Goal: Task Accomplishment & Management: Complete application form

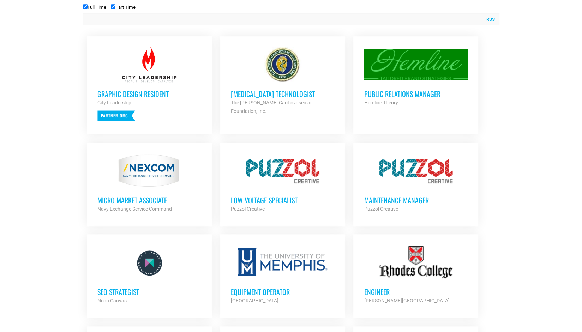
scroll to position [288, 0]
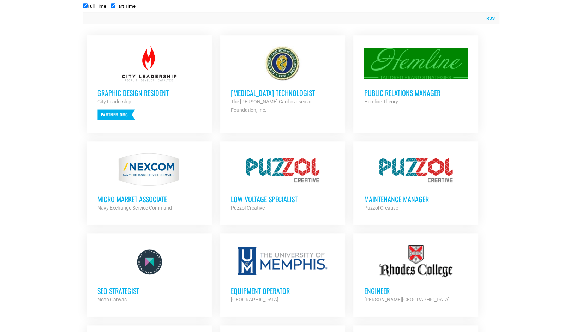
click at [137, 197] on h3 "MICRO MARKET ASSOCIATE" at bounding box center [149, 199] width 104 height 9
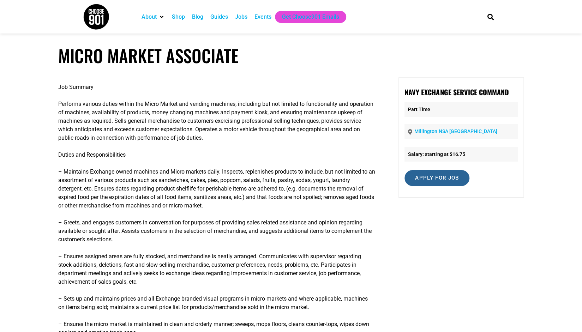
click at [441, 178] on input "Apply for job" at bounding box center [437, 178] width 65 height 16
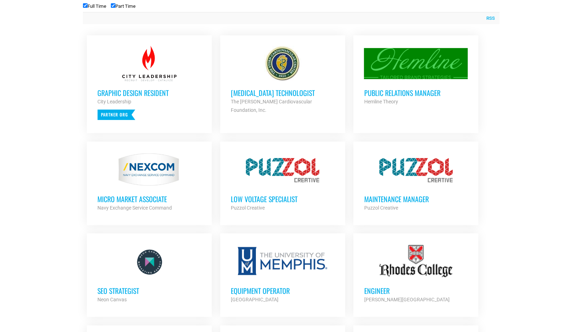
click at [284, 196] on h3 "Low Voltage Specialist" at bounding box center [283, 199] width 104 height 9
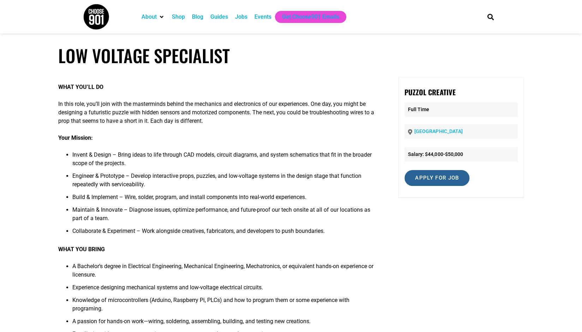
click at [439, 176] on input "Apply for job" at bounding box center [437, 178] width 65 height 16
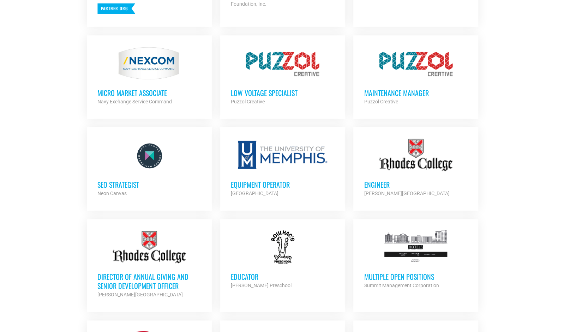
scroll to position [397, 0]
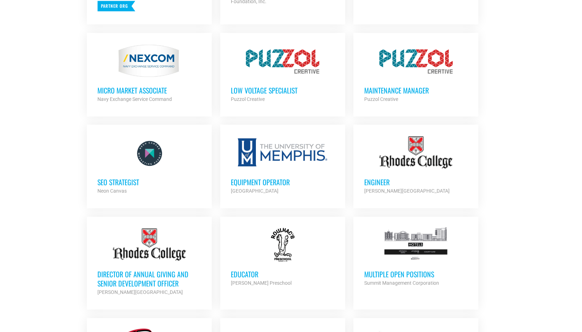
click at [256, 180] on h3 "Equipment Operator" at bounding box center [283, 182] width 104 height 9
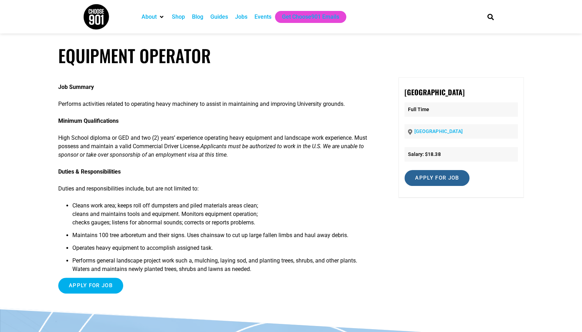
click at [428, 186] on input "Apply for job" at bounding box center [437, 178] width 65 height 16
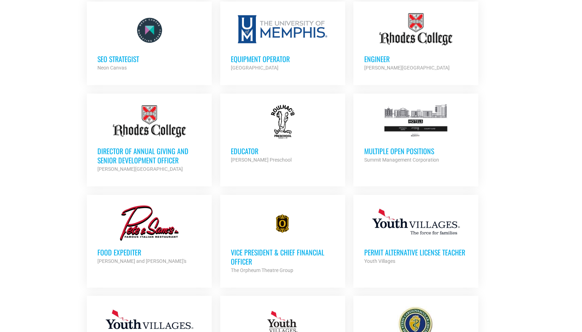
scroll to position [525, 0]
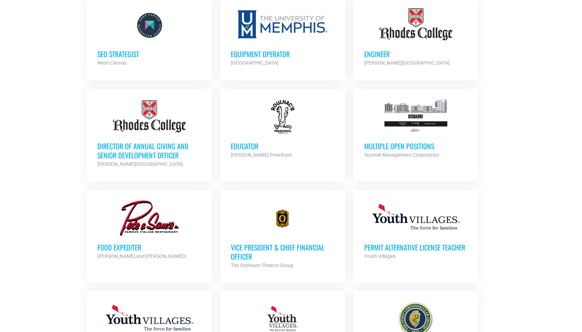
click at [407, 142] on h3 "Multiple Open Positions" at bounding box center [416, 146] width 104 height 9
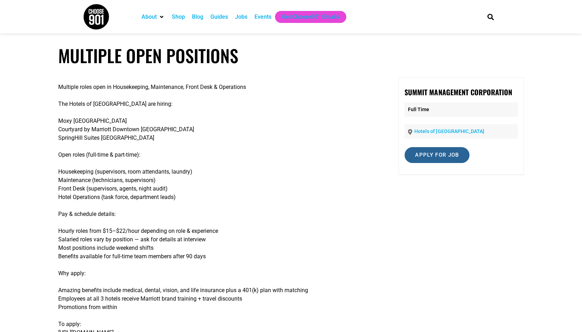
click at [436, 154] on input "Apply for job" at bounding box center [437, 155] width 65 height 16
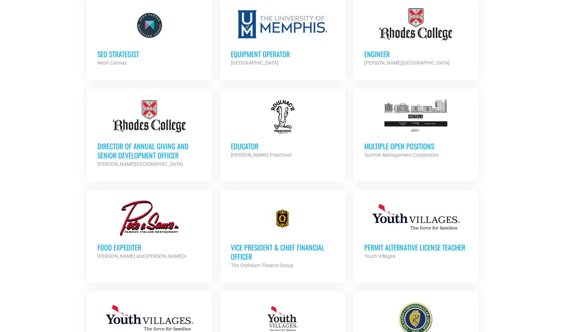
click at [128, 243] on h3 "Food Expediter" at bounding box center [149, 247] width 104 height 9
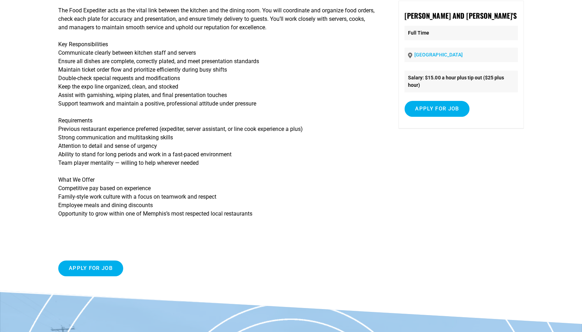
scroll to position [78, 0]
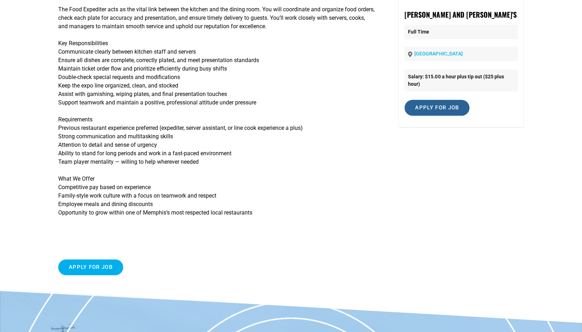
click at [421, 111] on input "Apply for job" at bounding box center [437, 108] width 65 height 16
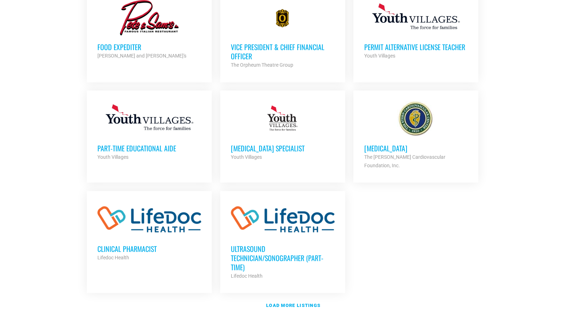
scroll to position [726, 0]
click at [140, 145] on h3 "Part-Time Educational Aide" at bounding box center [149, 147] width 104 height 9
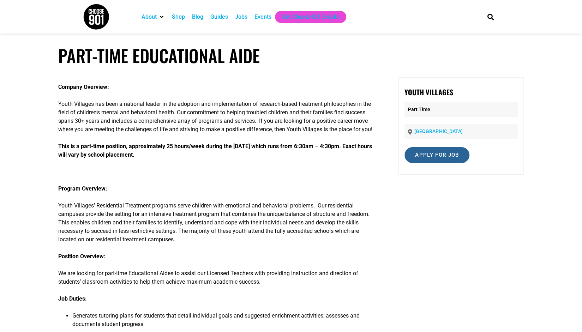
click at [437, 149] on input "Apply for job" at bounding box center [437, 155] width 65 height 16
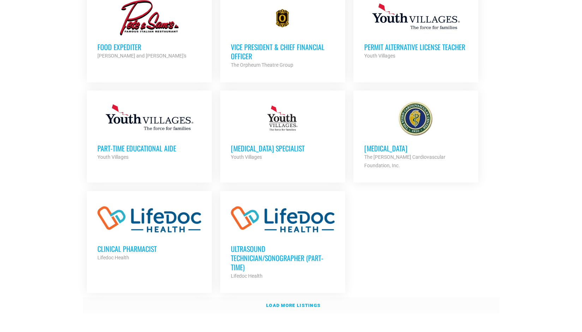
click at [307, 303] on strong "Load more listings" at bounding box center [293, 305] width 54 height 5
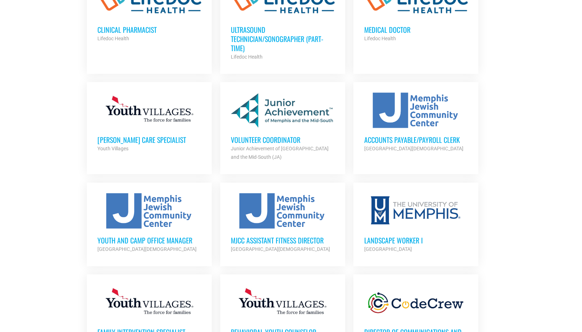
scroll to position [961, 0]
